Goal: Information Seeking & Learning: Compare options

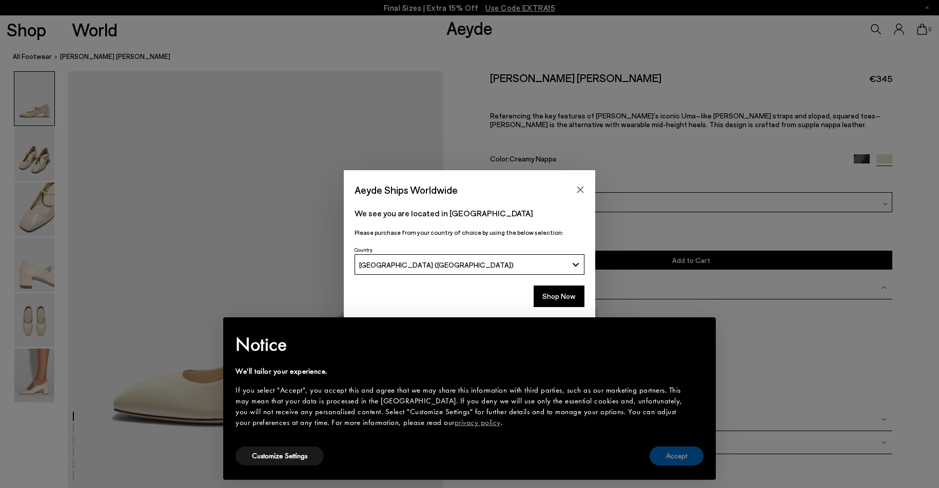
click at [684, 459] on button "Accept" at bounding box center [676, 456] width 54 height 19
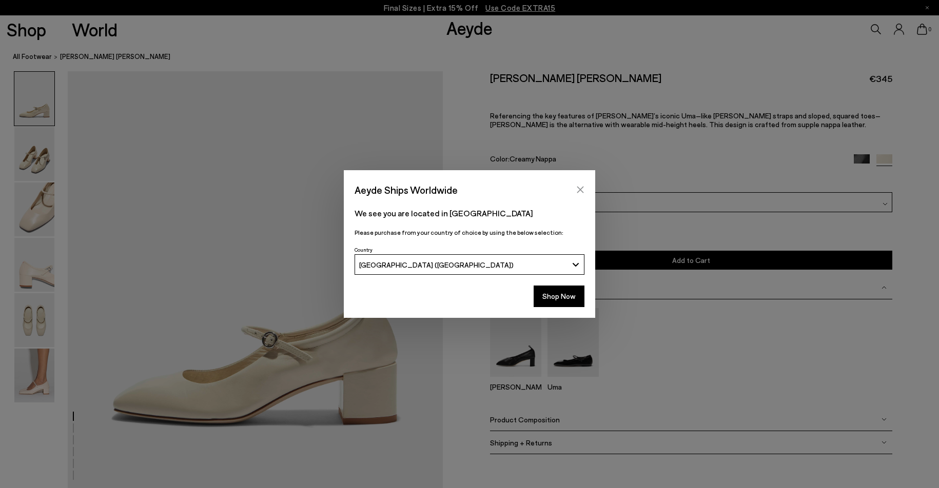
click at [577, 188] on icon "Close" at bounding box center [580, 190] width 8 height 8
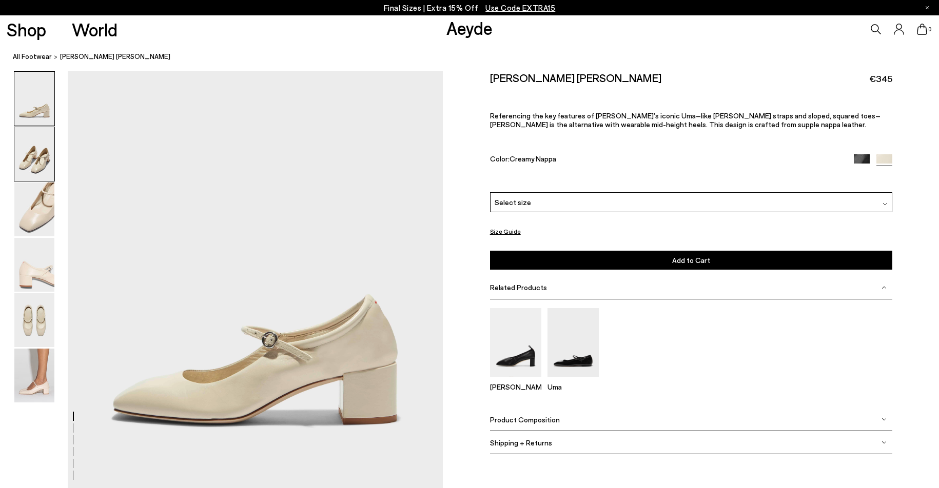
click at [46, 143] on img at bounding box center [34, 154] width 40 height 54
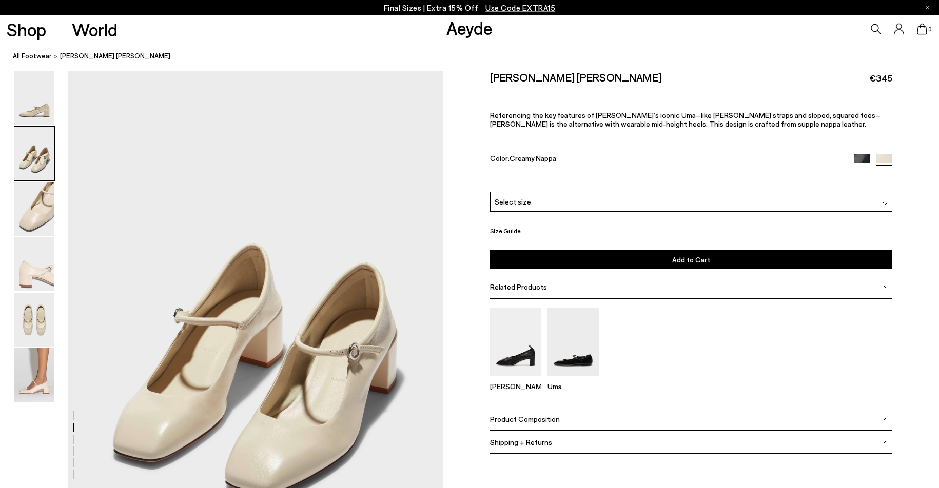
scroll to position [420, 0]
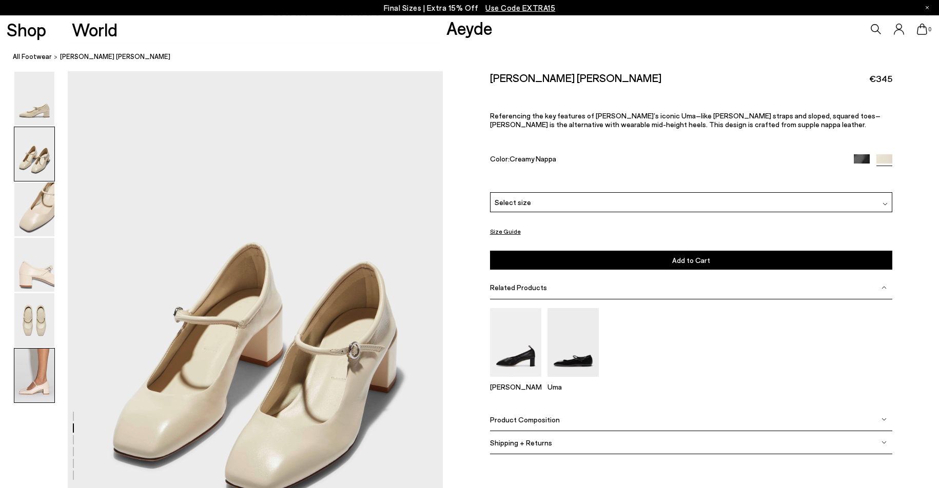
click at [34, 381] on img at bounding box center [34, 376] width 40 height 54
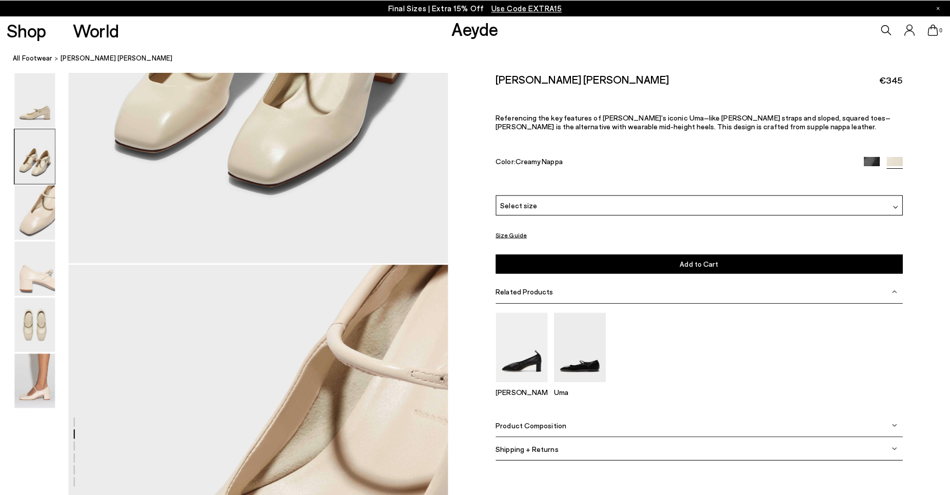
scroll to position [0, 0]
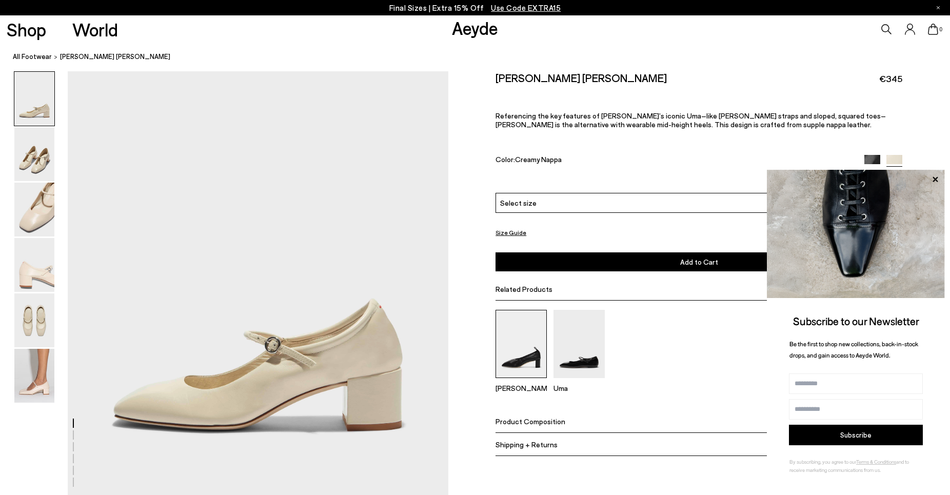
click at [532, 366] on img at bounding box center [521, 344] width 51 height 68
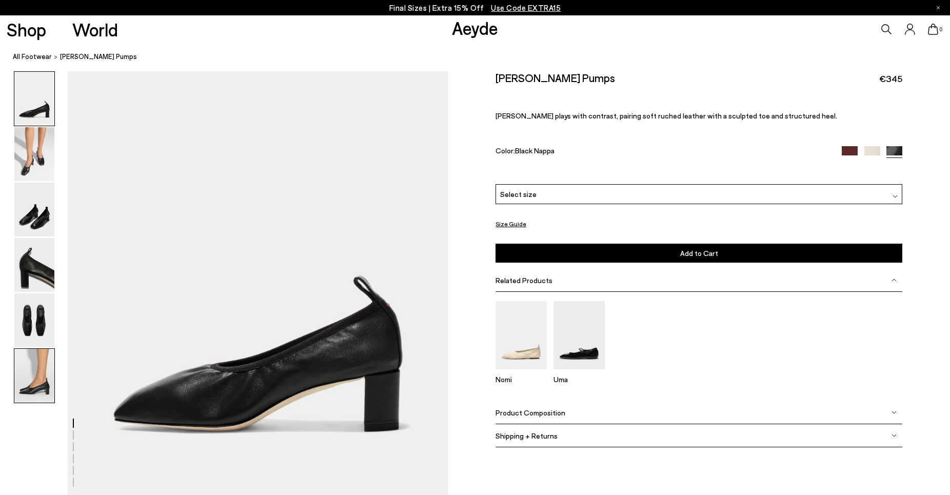
click at [30, 389] on img at bounding box center [34, 376] width 40 height 54
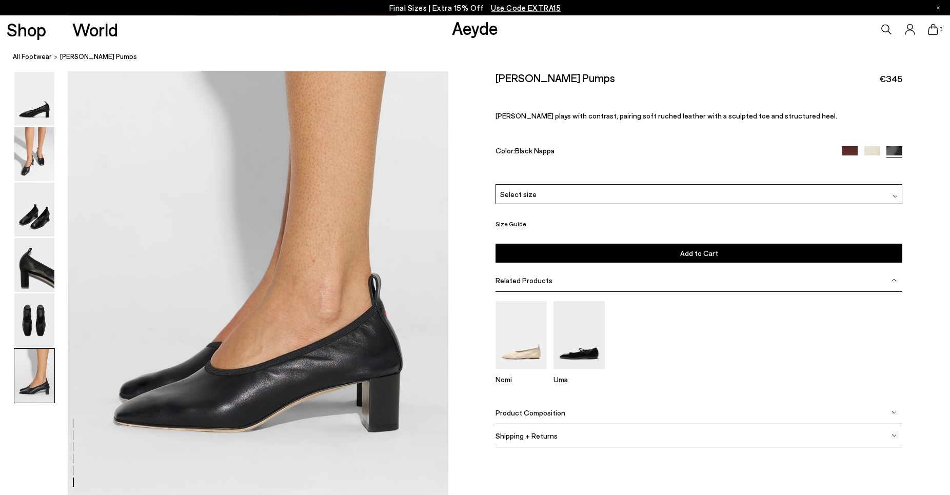
scroll to position [2531, 0]
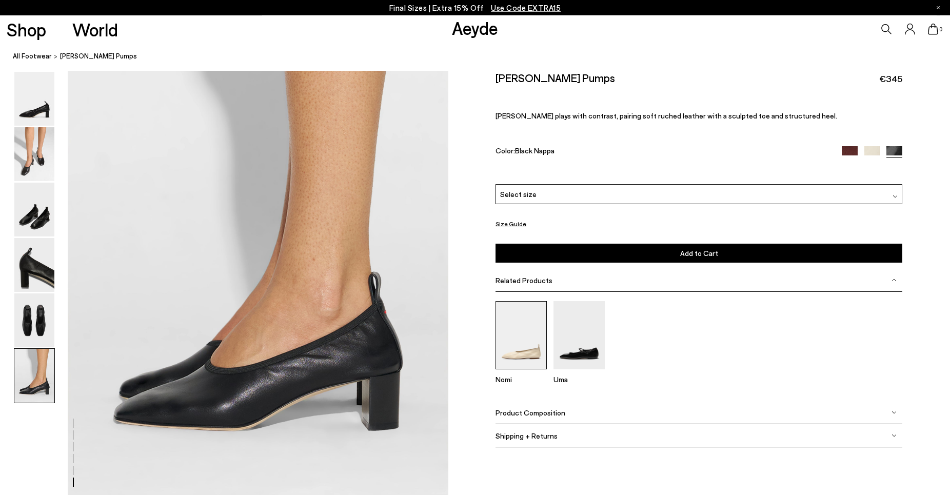
click at [527, 358] on img at bounding box center [521, 335] width 51 height 68
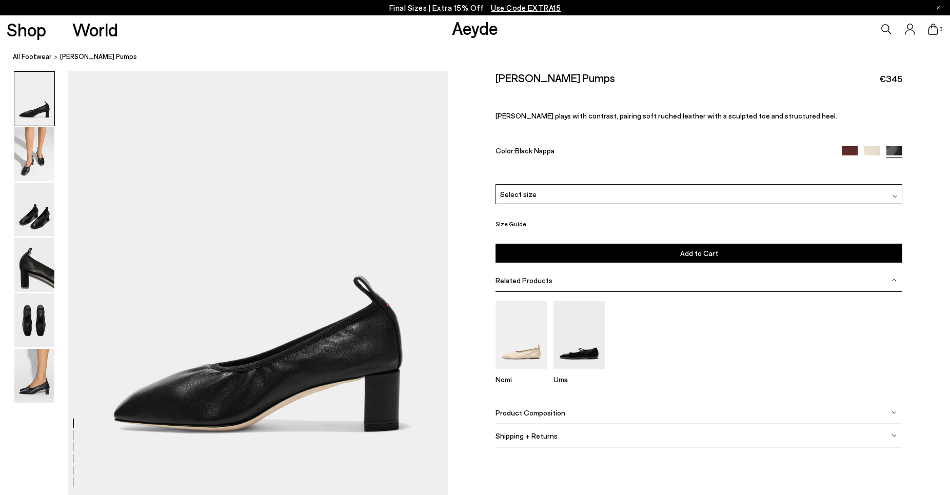
click at [558, 380] on p "Uma" at bounding box center [578, 379] width 51 height 9
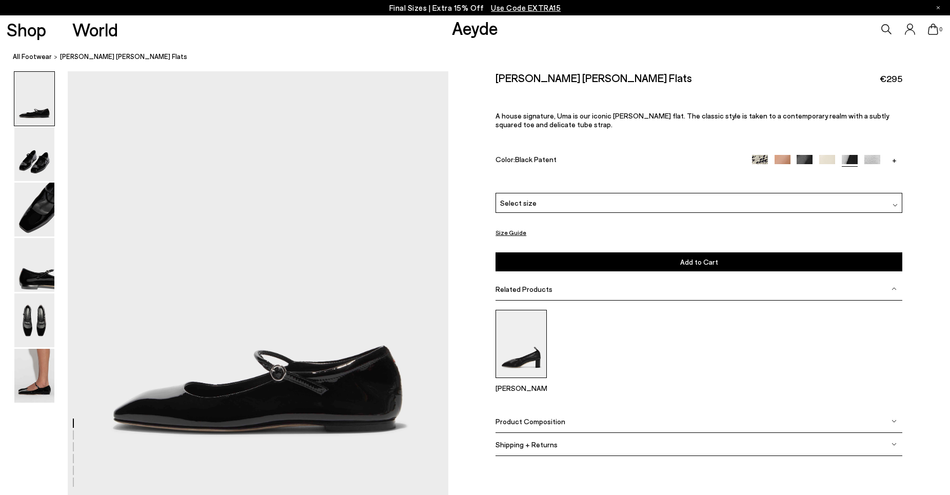
click at [525, 361] on img at bounding box center [521, 344] width 51 height 68
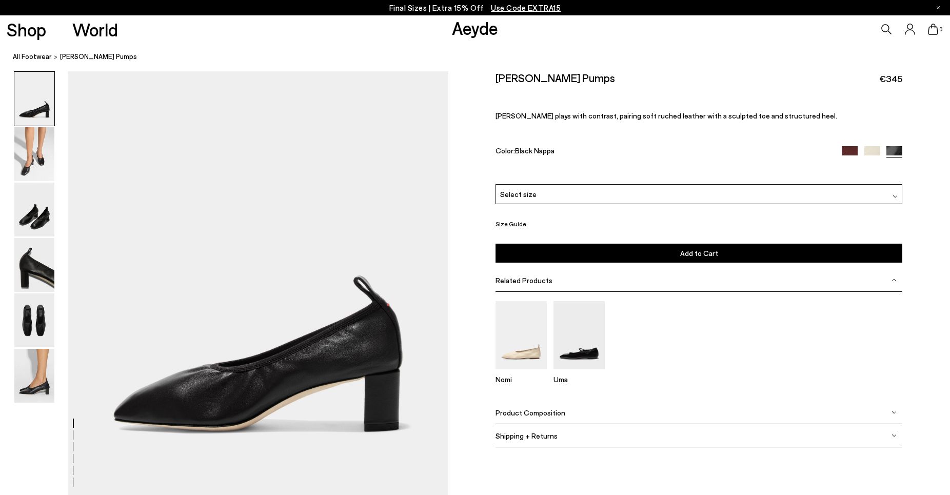
click at [36, 162] on img at bounding box center [34, 154] width 40 height 54
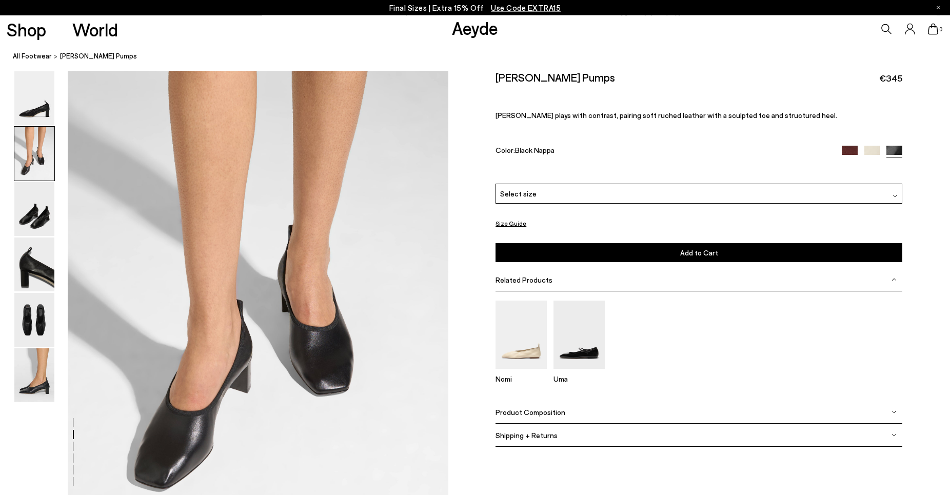
scroll to position [479, 0]
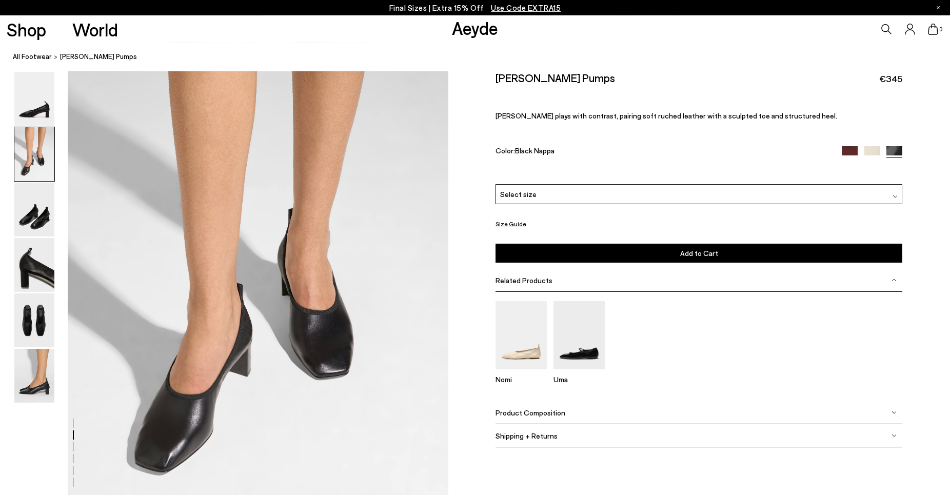
click at [853, 152] on img at bounding box center [850, 154] width 16 height 16
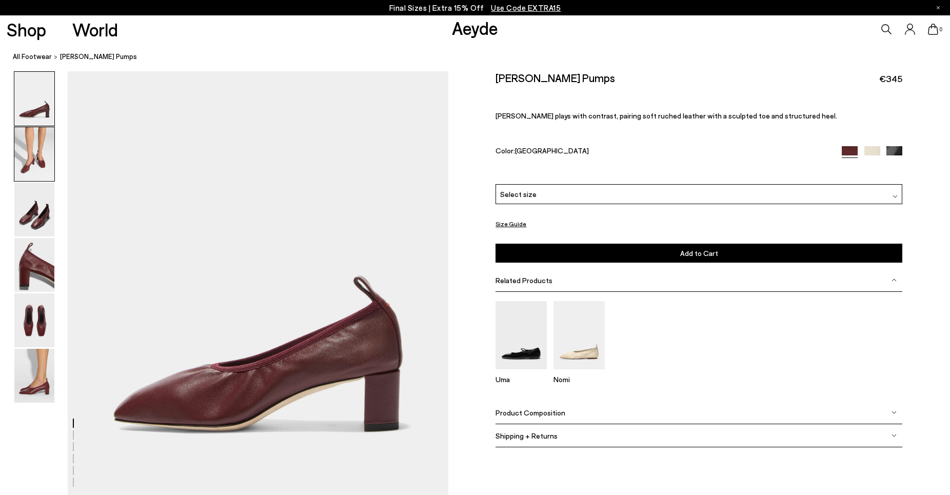
click at [24, 167] on img at bounding box center [34, 154] width 40 height 54
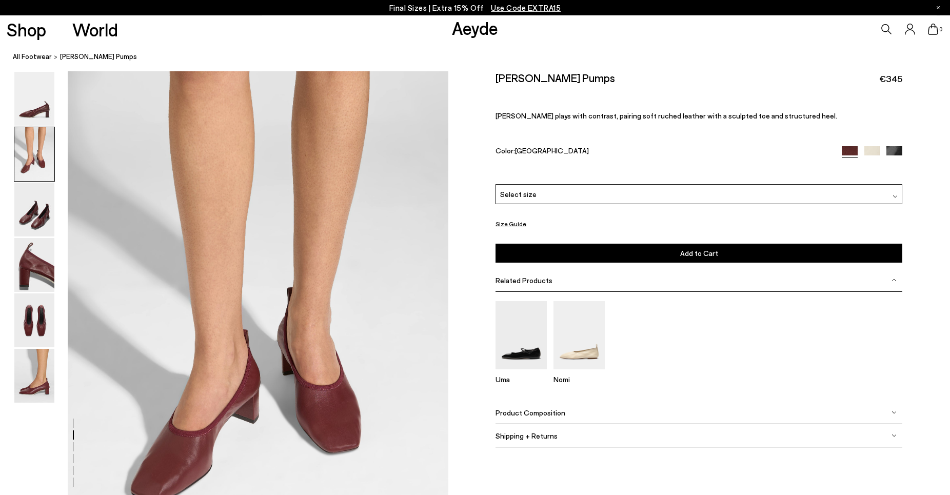
scroll to position [479, 0]
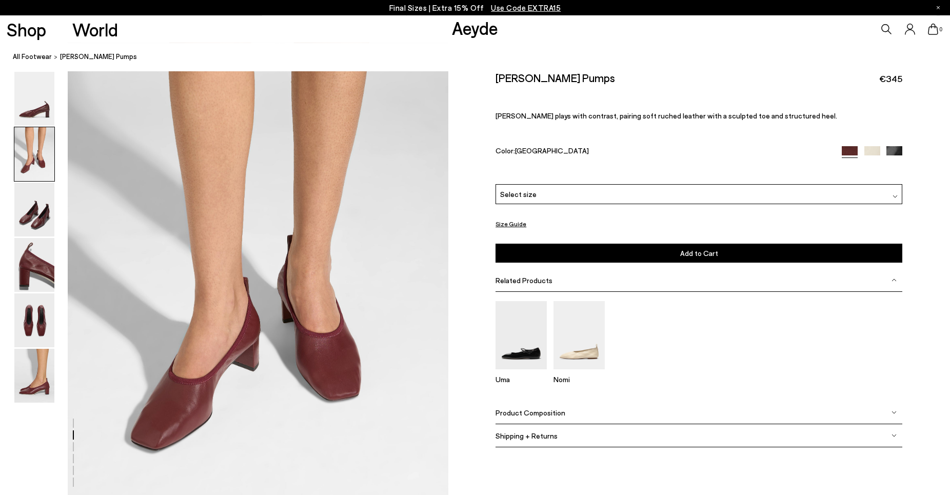
click at [896, 150] on img at bounding box center [894, 154] width 16 height 16
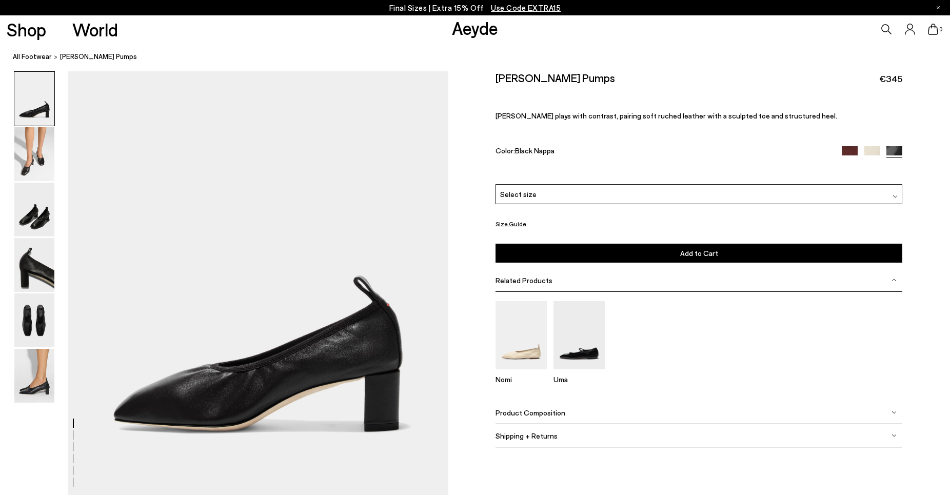
click at [878, 150] on img at bounding box center [872, 154] width 16 height 16
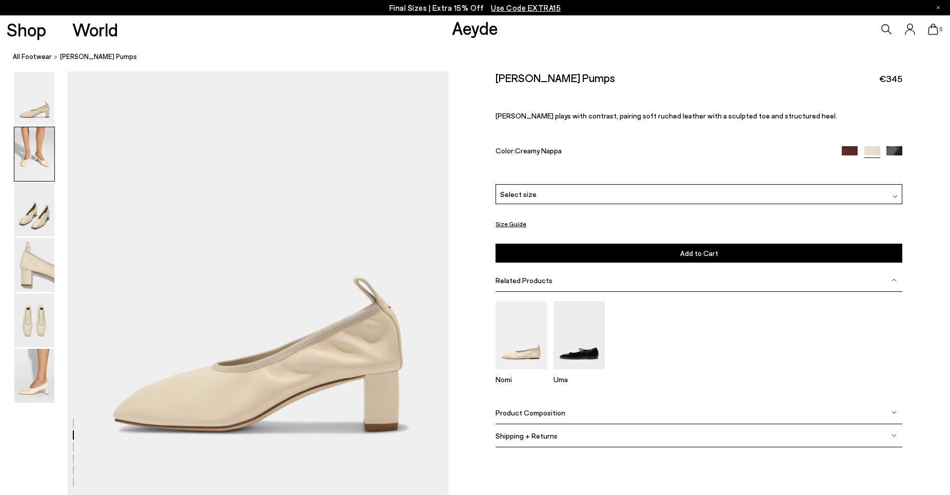
scroll to position [426, 0]
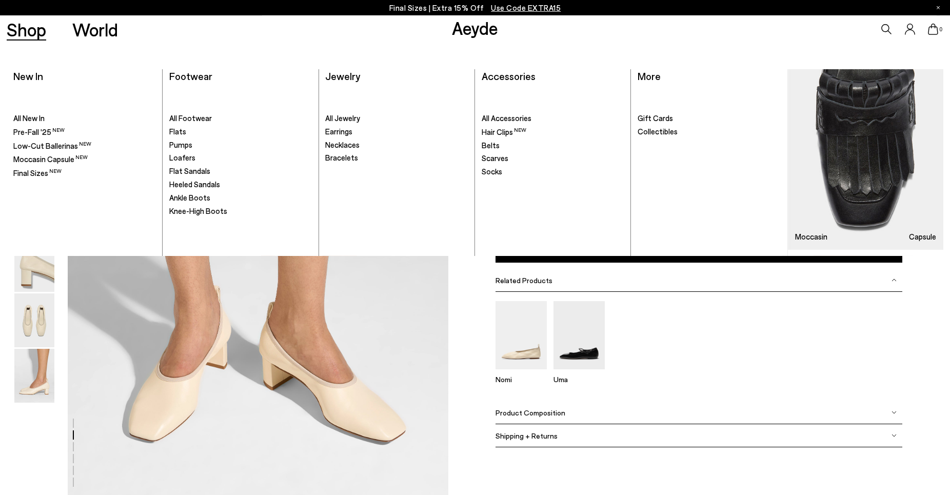
click at [36, 29] on link "Shop" at bounding box center [26, 30] width 39 height 18
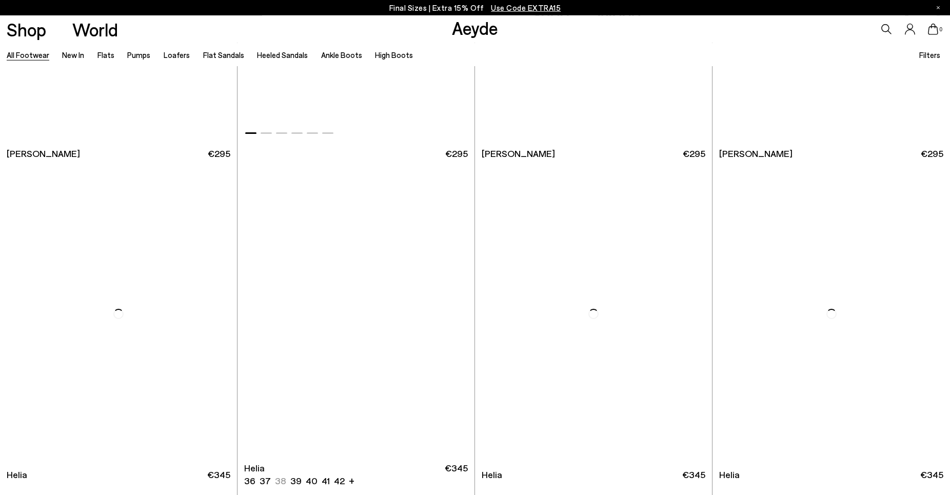
scroll to position [2302, 0]
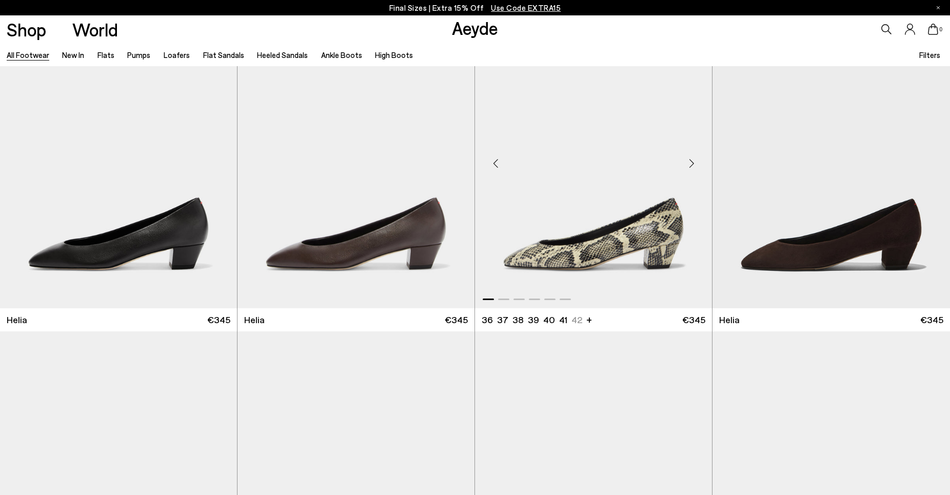
click at [564, 242] on img "1 / 6" at bounding box center [593, 159] width 237 height 298
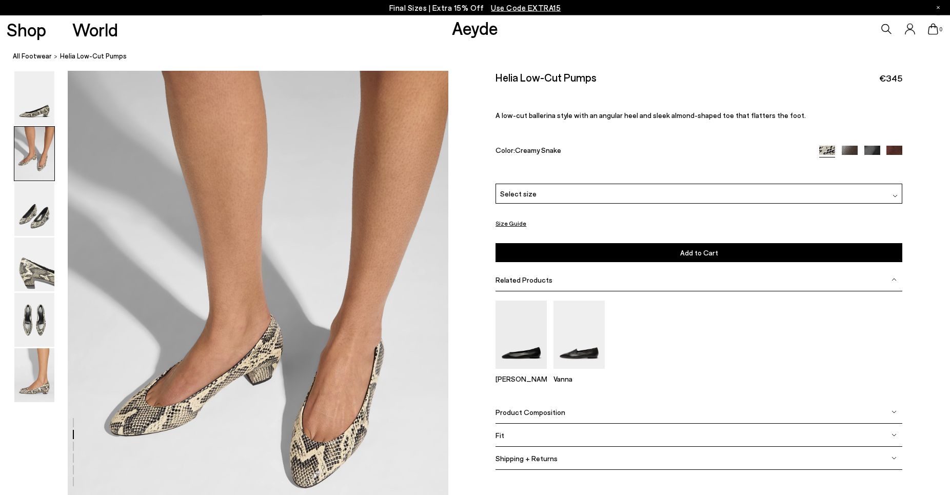
scroll to position [426, 0]
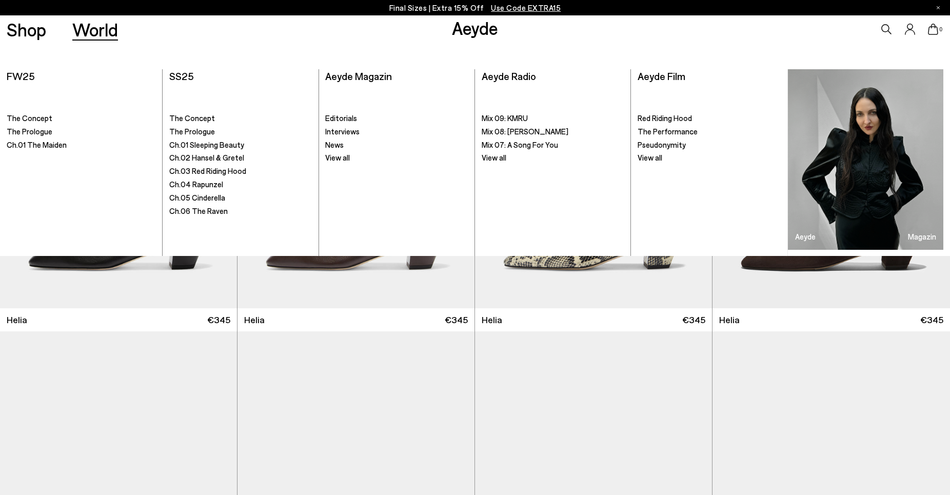
scroll to position [2302, 0]
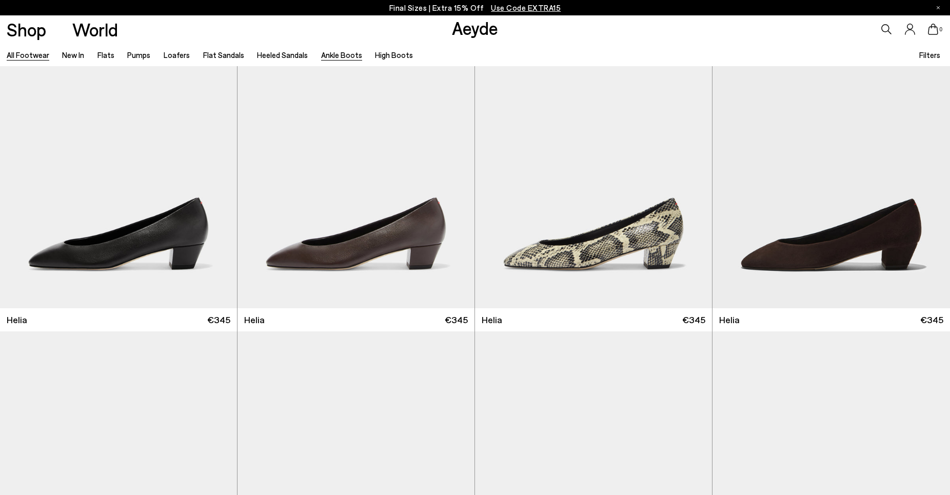
click at [330, 57] on link "Ankle Boots" at bounding box center [341, 54] width 41 height 9
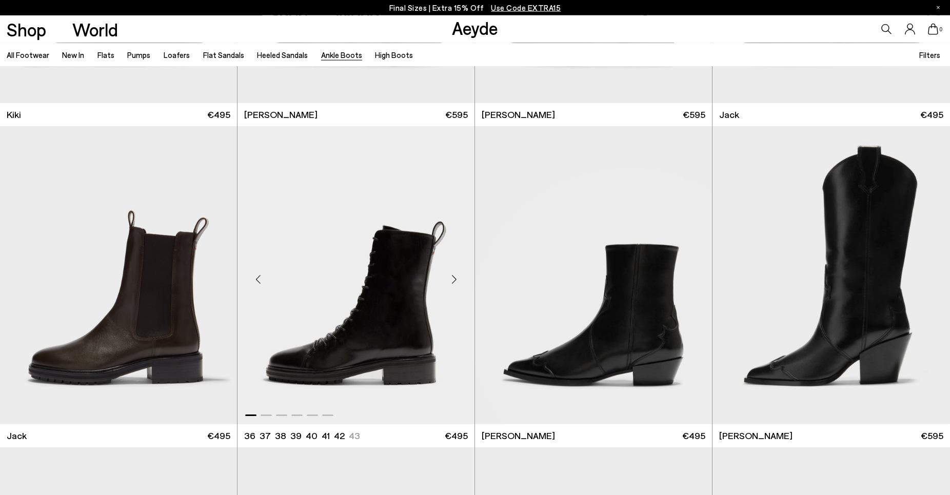
scroll to position [2198, 0]
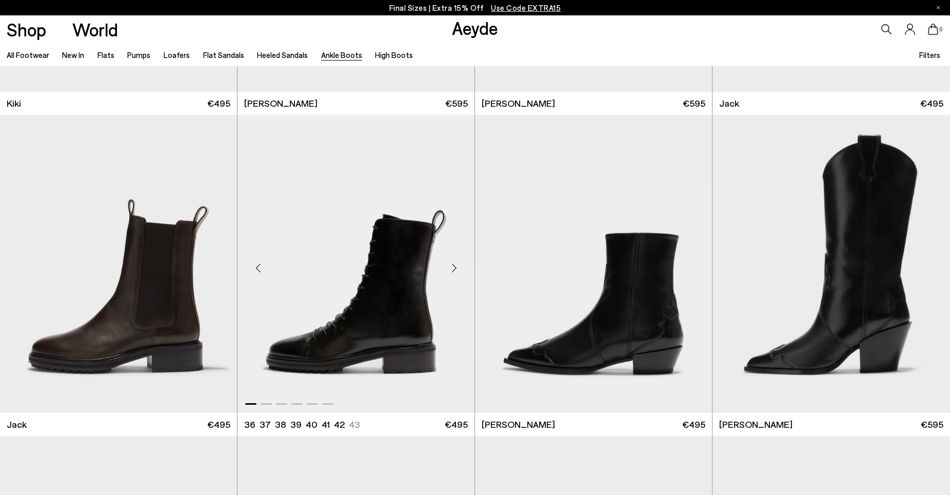
click at [381, 316] on img "1 / 6" at bounding box center [356, 264] width 237 height 298
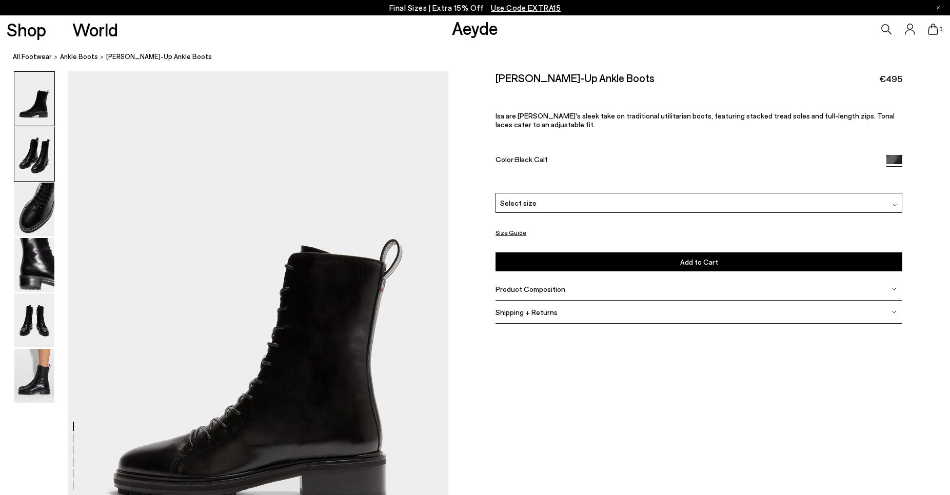
click at [39, 163] on img at bounding box center [34, 154] width 40 height 54
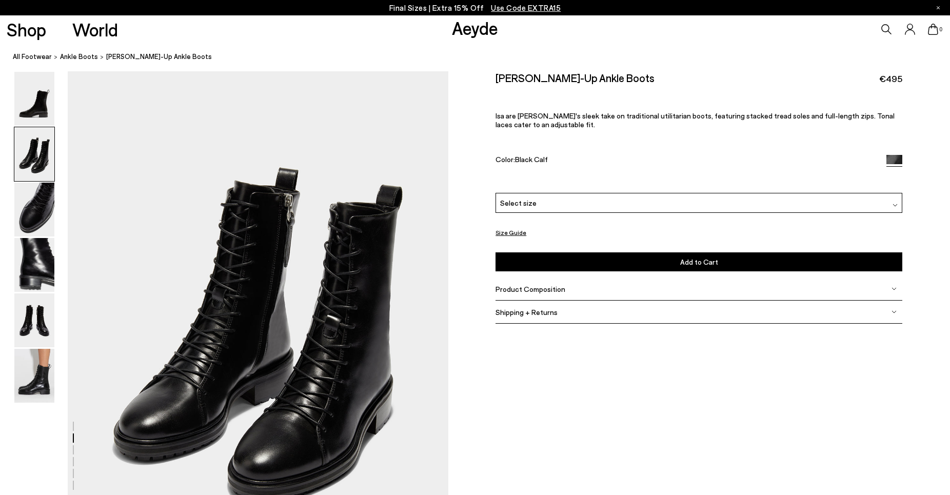
scroll to position [510, 0]
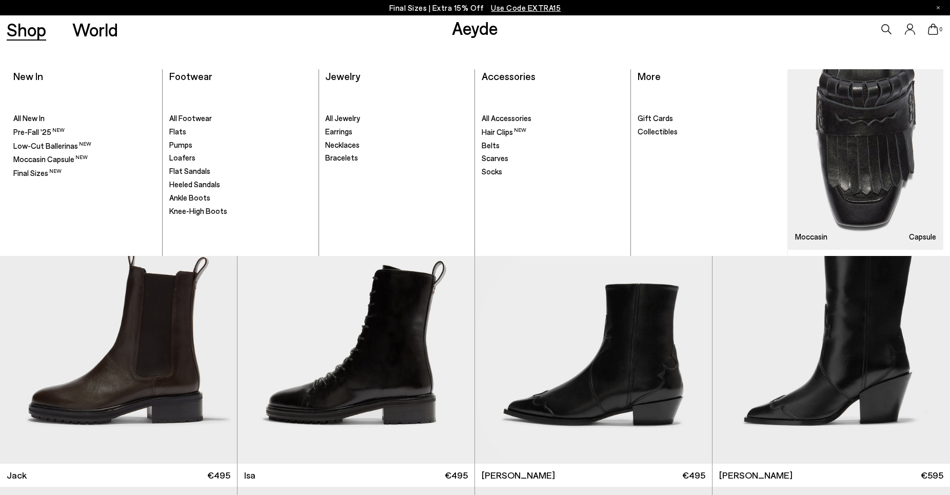
scroll to position [2147, 0]
click at [39, 173] on span "Final Sizes" at bounding box center [30, 172] width 35 height 9
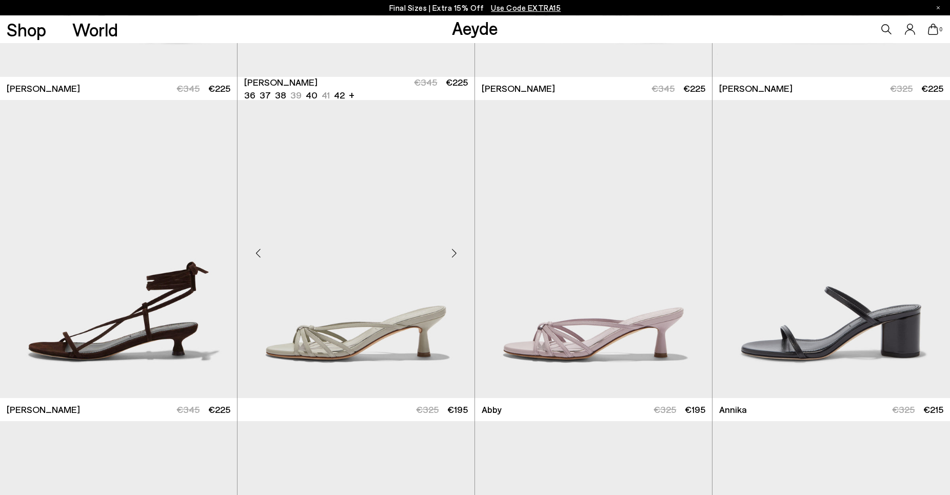
scroll to position [628, 0]
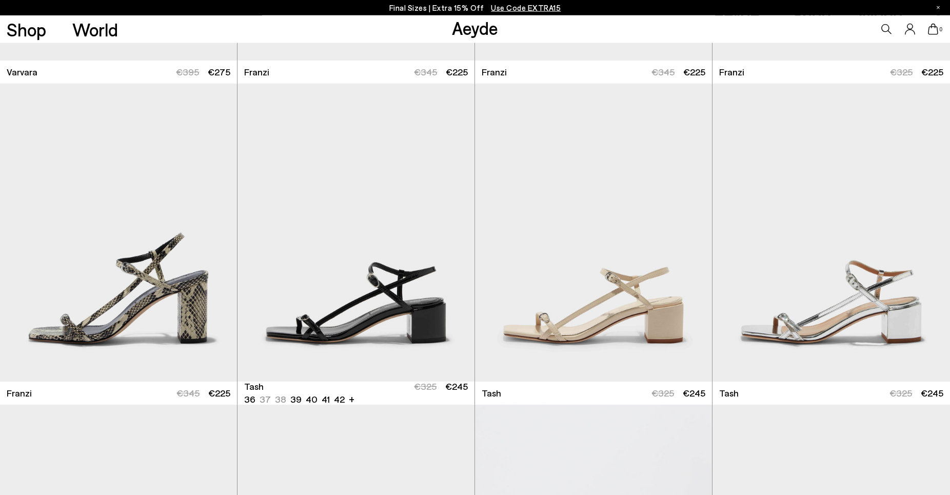
scroll to position [3663, 0]
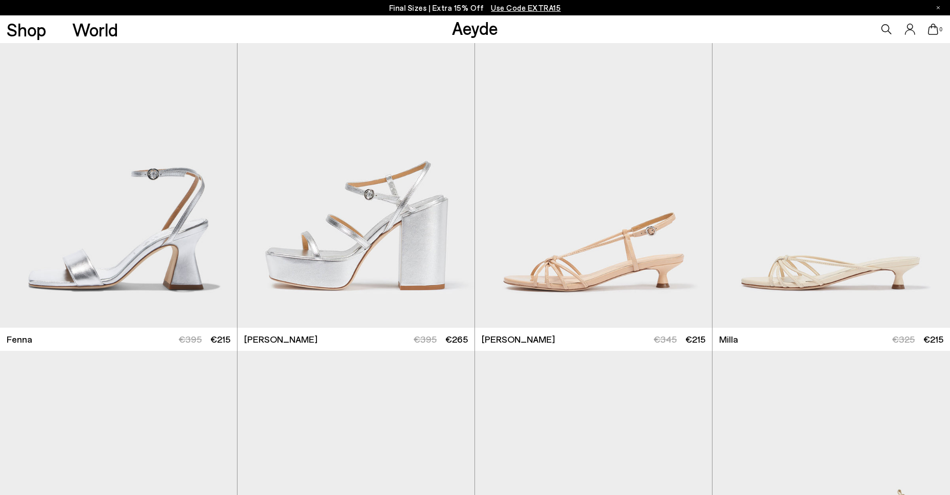
scroll to position [4395, 0]
